Goal: Navigation & Orientation: Find specific page/section

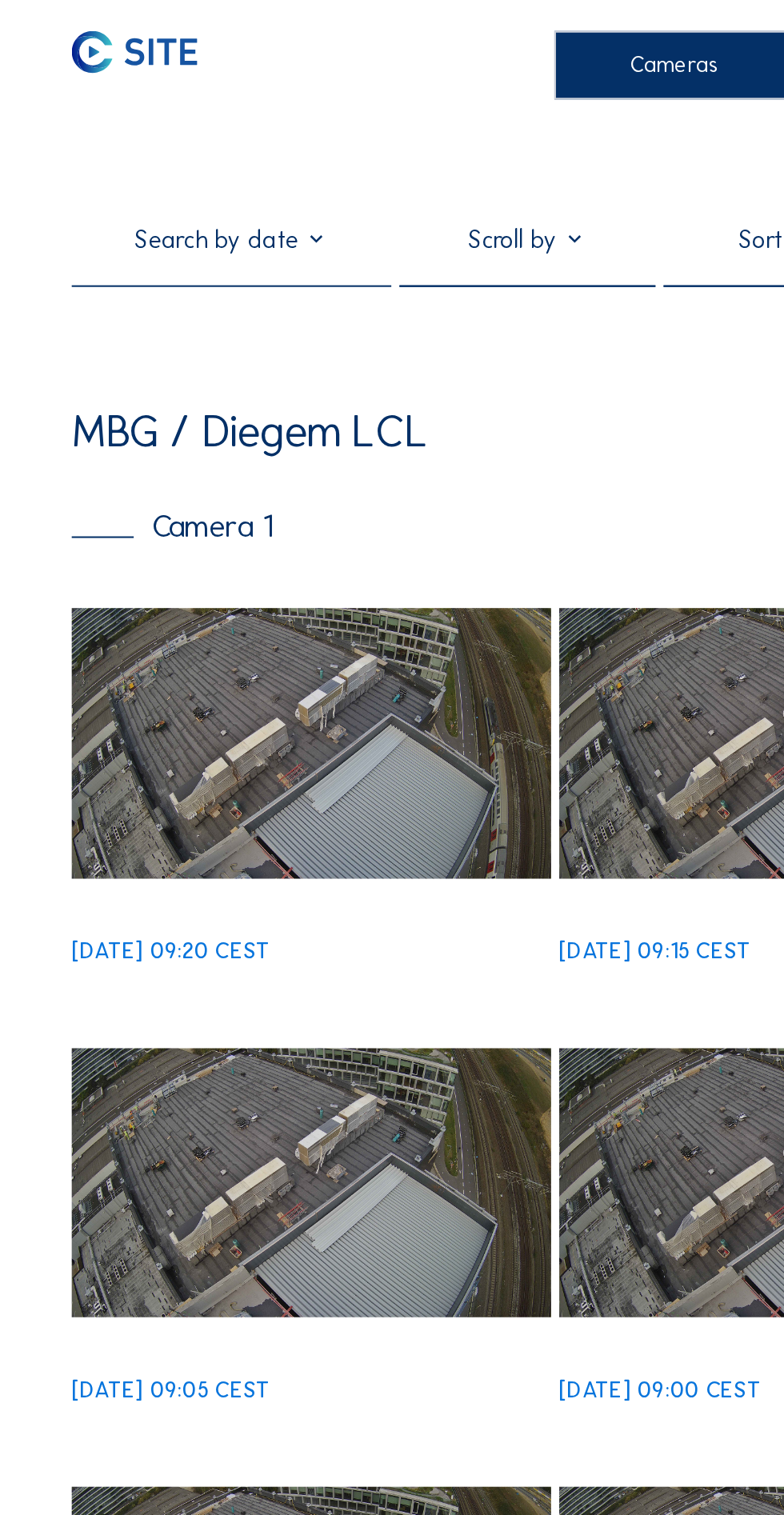
click at [163, 385] on img at bounding box center [153, 365] width 235 height 132
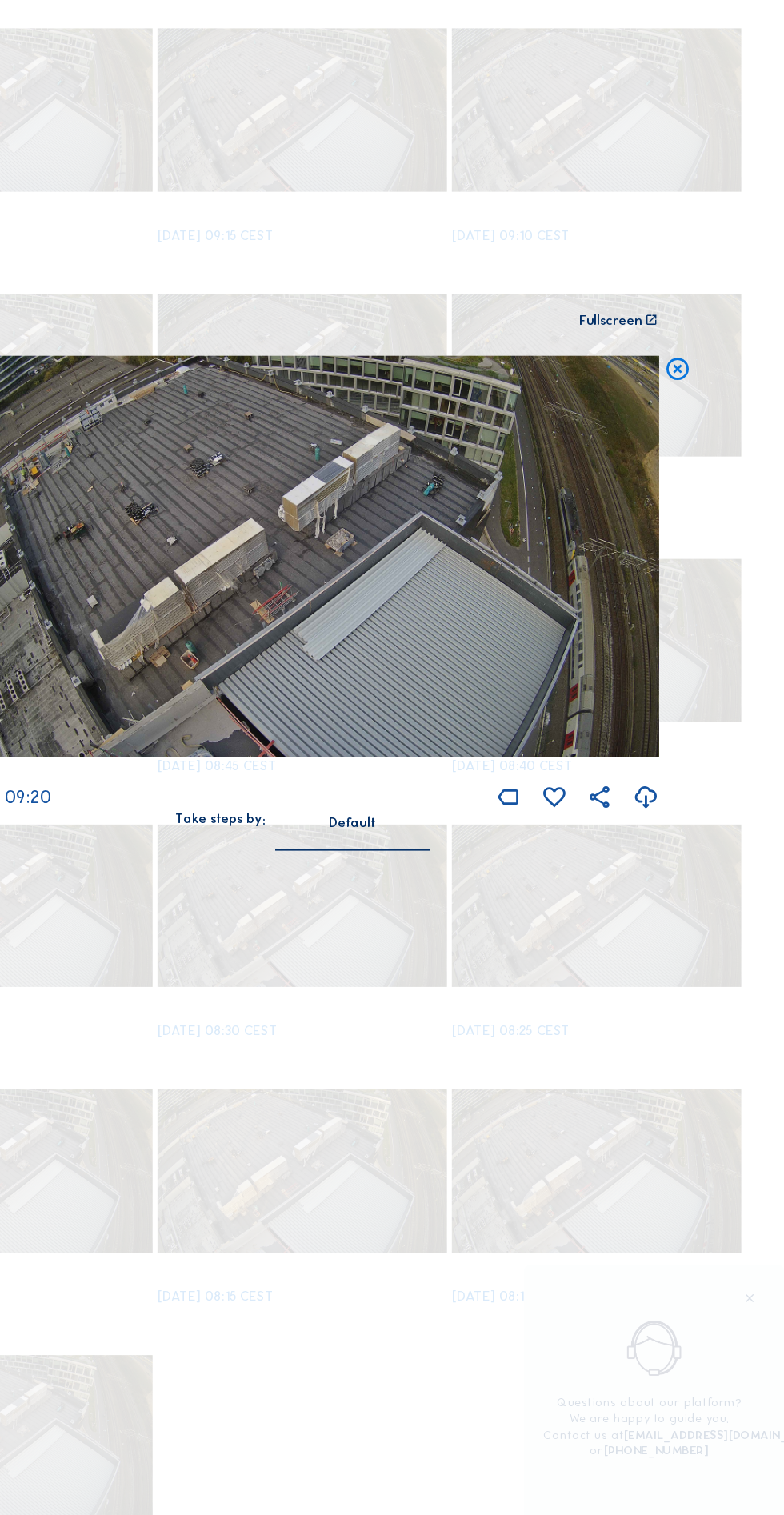
click at [681, 982] on div "Scroll to travel through time | Press 'Alt' Button + Scroll to Zoom | Click and…" at bounding box center [392, 758] width 784 height 1515
click at [673, 937] on icon at bounding box center [671, 924] width 22 height 26
